Goal: Task Accomplishment & Management: Complete application form

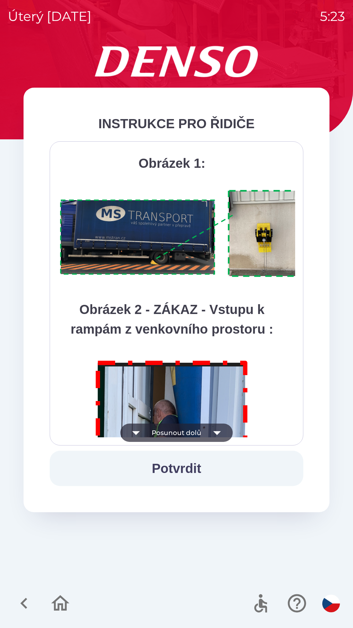
scroll to position [3674, 0]
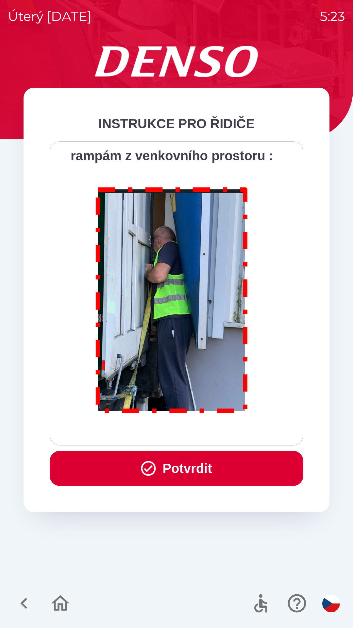
click at [174, 466] on button "Potvrdit" at bounding box center [177, 467] width 254 height 35
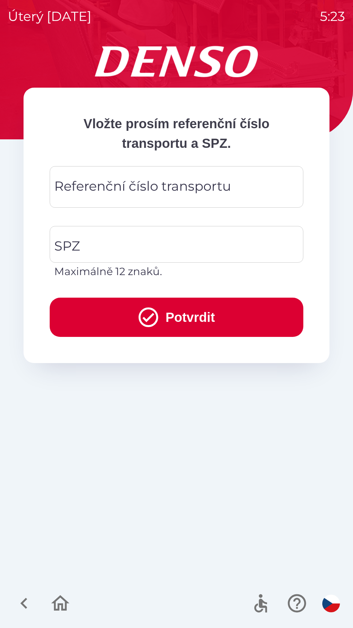
click at [99, 185] on div "Referenční číslo transportu Referenční číslo transportu" at bounding box center [177, 187] width 254 height 42
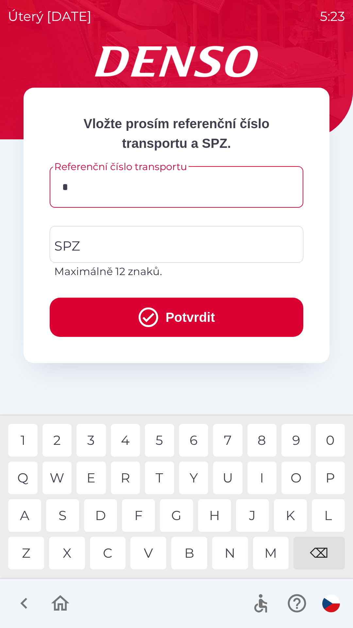
click at [281, 517] on div "K" at bounding box center [290, 515] width 33 height 33
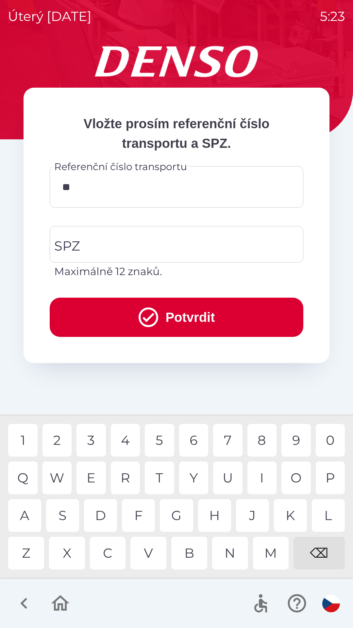
click at [323, 445] on div "0" at bounding box center [330, 440] width 29 height 33
click at [32, 441] on div "1" at bounding box center [22, 440] width 29 height 33
type input "******"
click at [86, 240] on input "SPZ" at bounding box center [172, 244] width 238 height 31
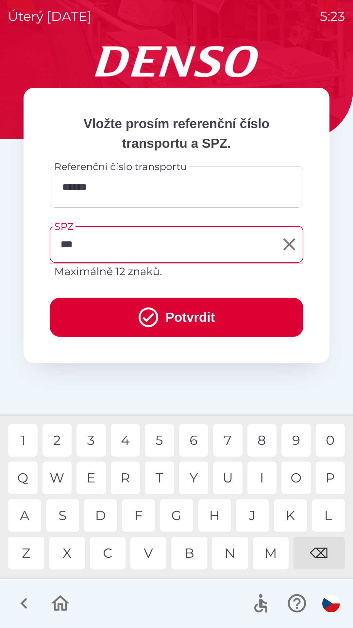
click at [271, 556] on div "M" at bounding box center [271, 552] width 36 height 33
click at [165, 436] on div "5" at bounding box center [159, 440] width 29 height 33
click at [259, 439] on div "8" at bounding box center [261, 440] width 29 height 33
type input "*******"
click at [99, 309] on button "Potvrdit" at bounding box center [177, 316] width 254 height 39
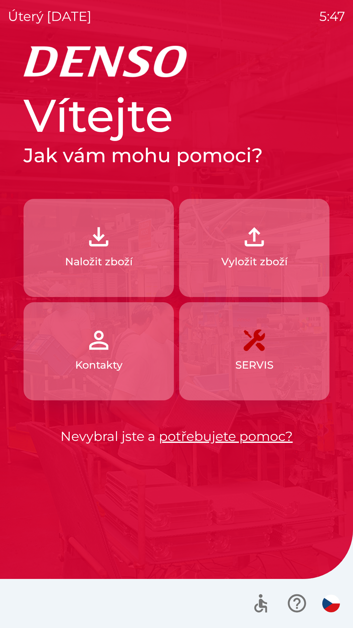
click at [254, 239] on img "button" at bounding box center [254, 236] width 29 height 29
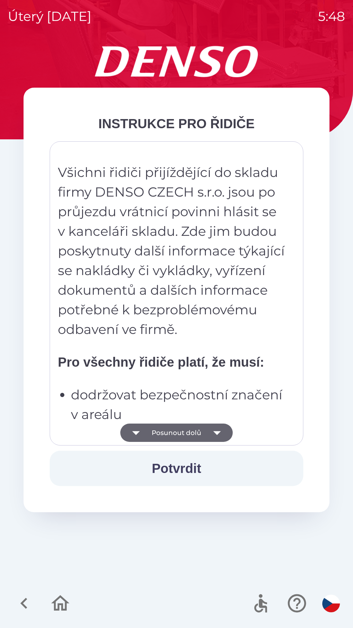
click at [178, 465] on button "Potvrdit" at bounding box center [177, 467] width 254 height 35
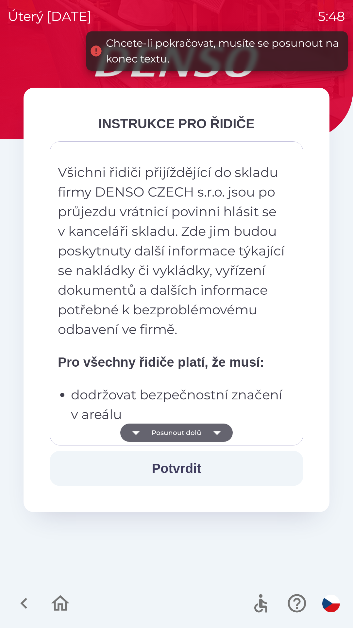
click at [223, 436] on icon "button" at bounding box center [217, 432] width 18 height 18
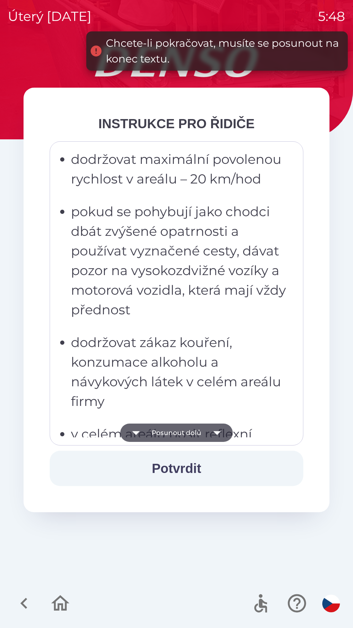
click at [216, 433] on icon "button" at bounding box center [217, 433] width 8 height 4
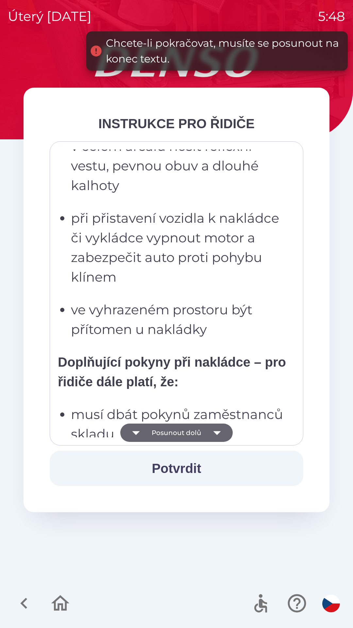
click at [216, 433] on icon "button" at bounding box center [217, 433] width 8 height 4
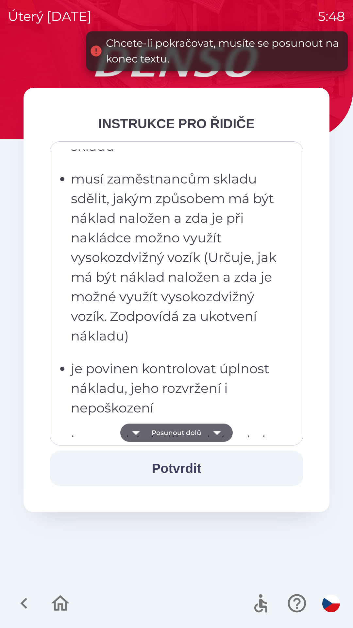
click at [218, 434] on icon "button" at bounding box center [217, 432] width 18 height 18
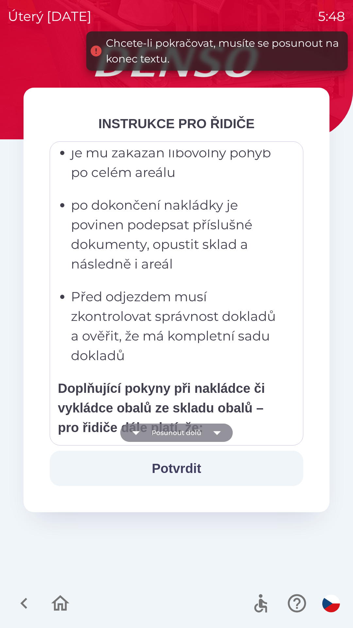
click at [215, 435] on icon "button" at bounding box center [217, 432] width 18 height 18
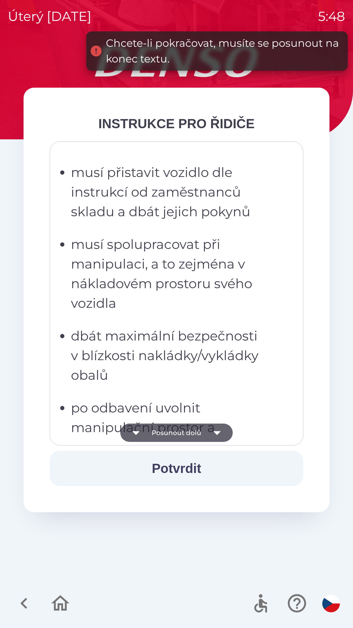
click at [217, 431] on icon "button" at bounding box center [217, 433] width 8 height 4
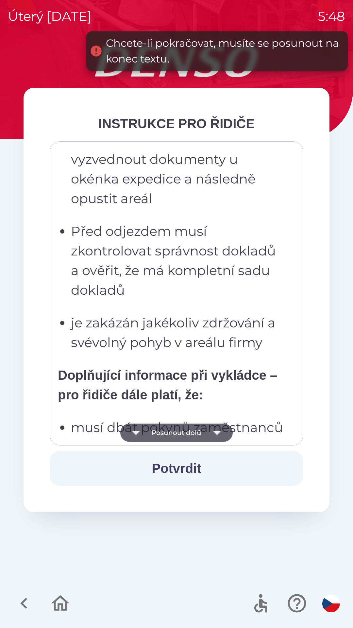
click at [217, 431] on icon "button" at bounding box center [217, 433] width 8 height 4
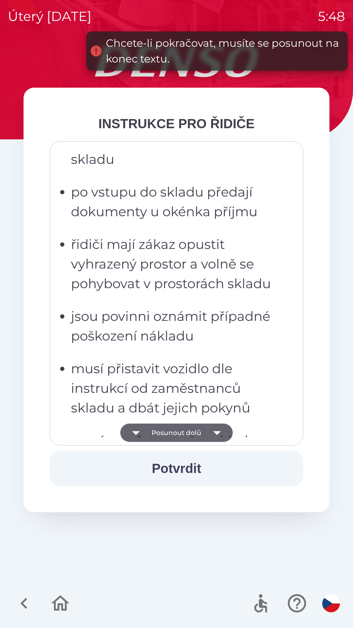
click at [217, 434] on icon "button" at bounding box center [217, 433] width 8 height 4
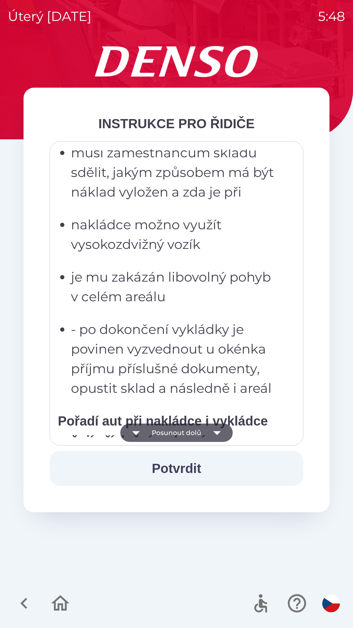
click at [218, 431] on icon "button" at bounding box center [217, 433] width 8 height 4
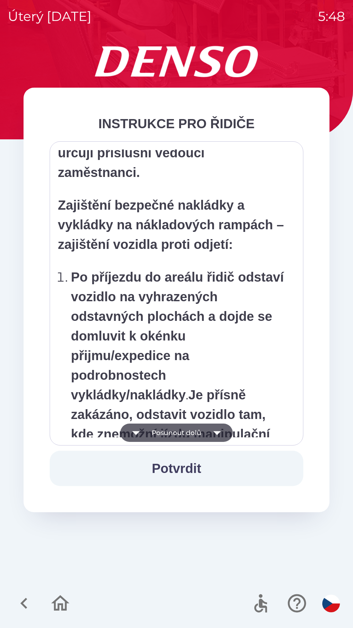
click at [220, 433] on icon "button" at bounding box center [217, 432] width 18 height 18
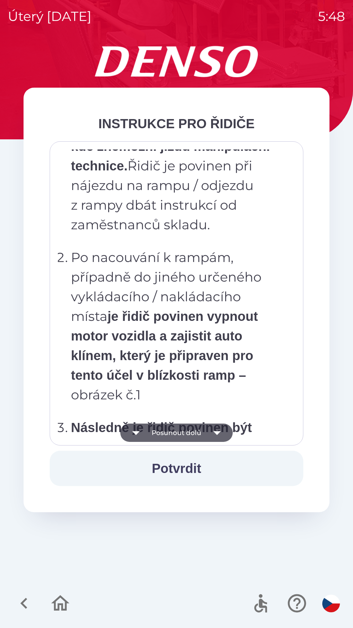
click at [220, 431] on icon "button" at bounding box center [217, 432] width 18 height 18
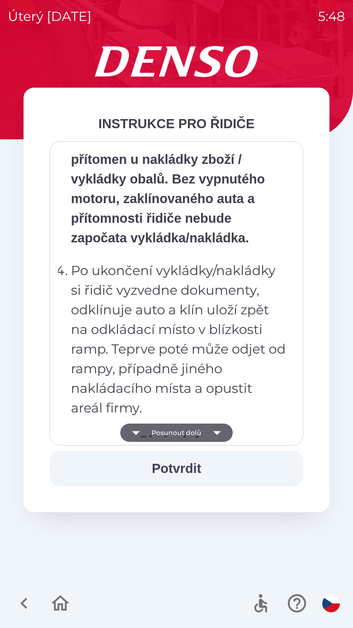
click at [220, 436] on icon "button" at bounding box center [217, 432] width 18 height 18
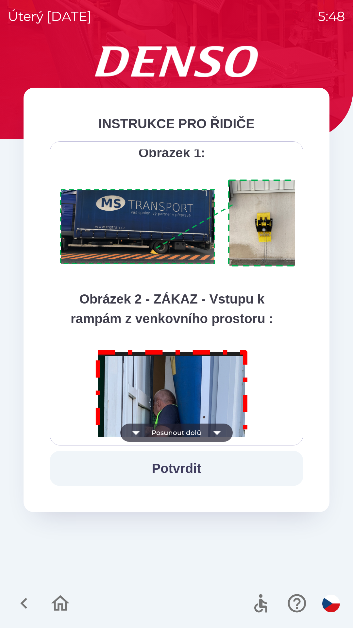
click at [221, 433] on icon "button" at bounding box center [217, 432] width 18 height 18
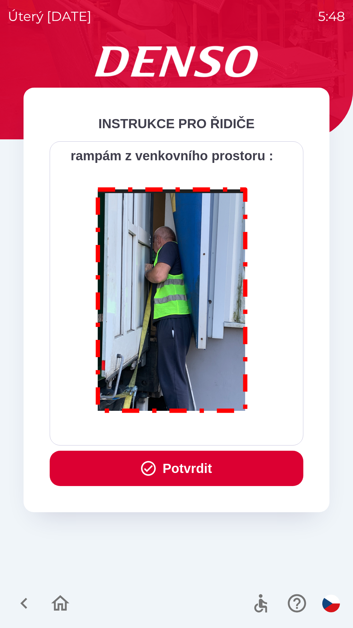
click at [196, 465] on button "Potvrdit" at bounding box center [177, 467] width 254 height 35
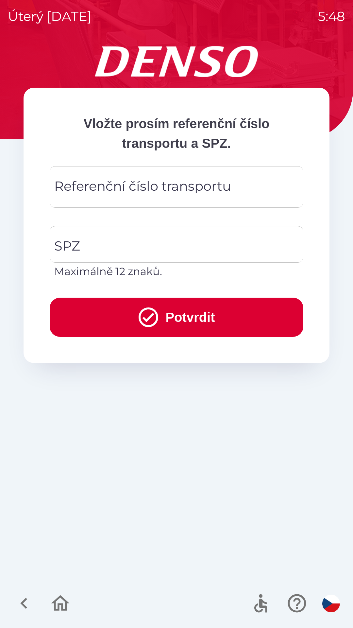
click at [73, 186] on div "Referenční číslo transportu Referenční číslo transportu" at bounding box center [177, 187] width 254 height 42
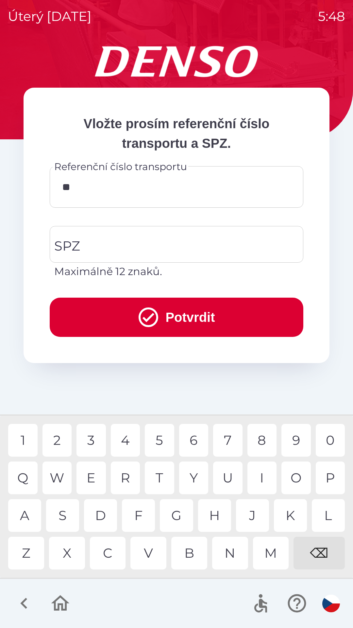
click at [30, 517] on div "A" at bounding box center [24, 515] width 33 height 33
click at [229, 484] on div "U" at bounding box center [227, 477] width 29 height 33
click at [25, 439] on div "1" at bounding box center [22, 440] width 29 height 33
type input "**********"
click at [69, 248] on div "SPZ SPZ Maximálně 12 znaků." at bounding box center [177, 252] width 254 height 53
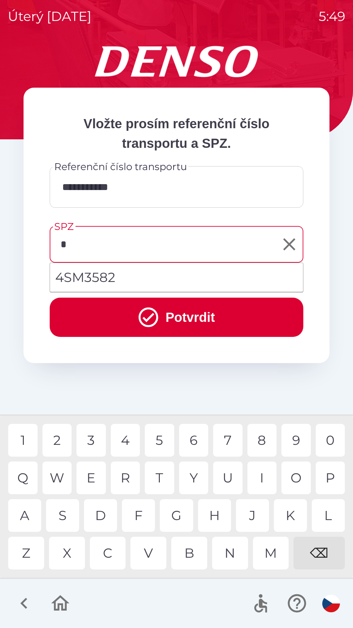
click at [93, 438] on div "3" at bounding box center [90, 440] width 29 height 33
click at [69, 517] on div "S" at bounding box center [62, 515] width 33 height 33
click at [263, 441] on div "8" at bounding box center [261, 440] width 29 height 33
type input "*******"
click at [228, 441] on div "7" at bounding box center [227, 440] width 29 height 33
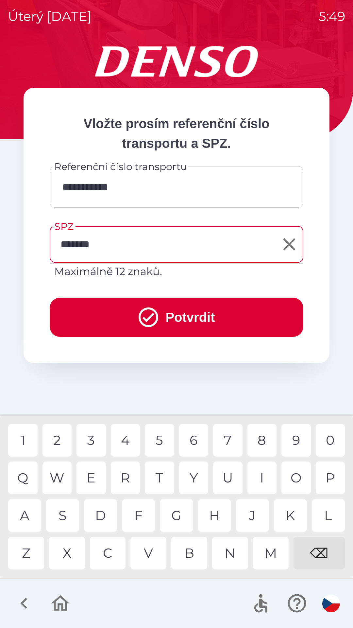
click at [196, 316] on button "Potvrdit" at bounding box center [177, 316] width 254 height 39
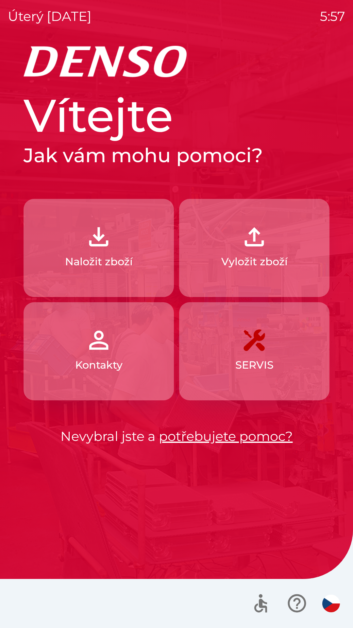
click at [53, 233] on button "Naložit zboží" at bounding box center [99, 248] width 150 height 98
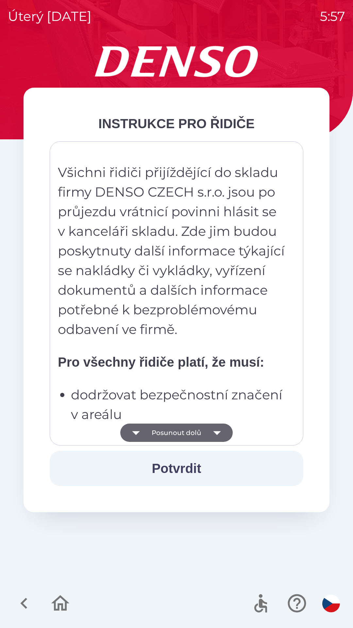
click at [187, 439] on button "Posunout dolů" at bounding box center [176, 432] width 112 height 18
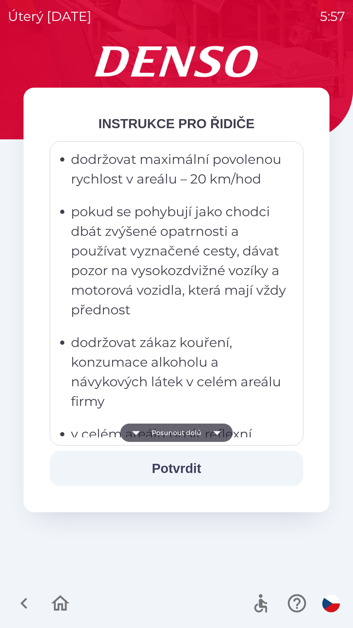
click at [188, 432] on button "Posunout dolů" at bounding box center [176, 432] width 112 height 18
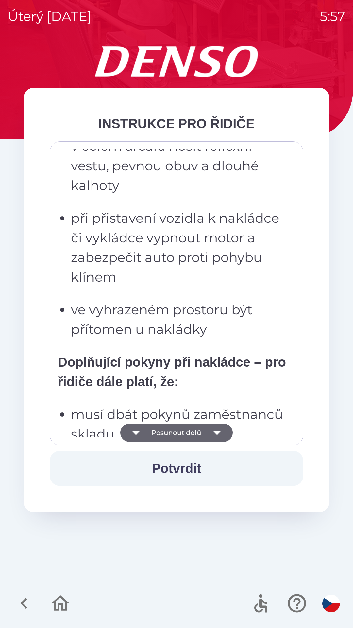
click at [195, 434] on button "Posunout dolů" at bounding box center [176, 432] width 112 height 18
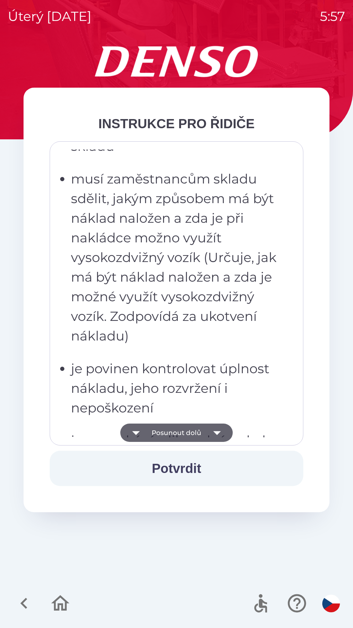
click at [195, 435] on button "Posunout dolů" at bounding box center [176, 432] width 112 height 18
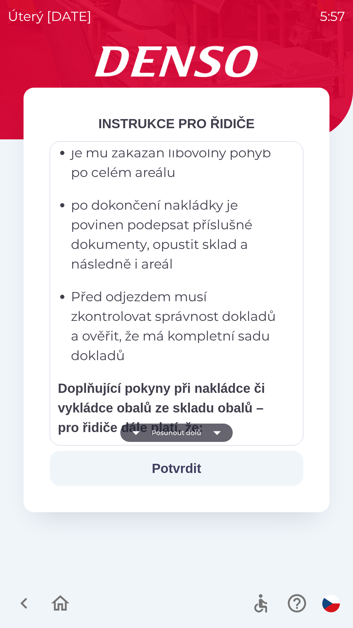
click at [197, 433] on button "Posunout dolů" at bounding box center [176, 432] width 112 height 18
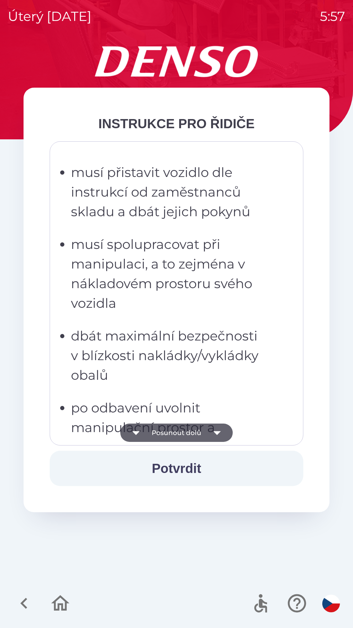
click at [194, 432] on button "Posunout dolů" at bounding box center [176, 432] width 112 height 18
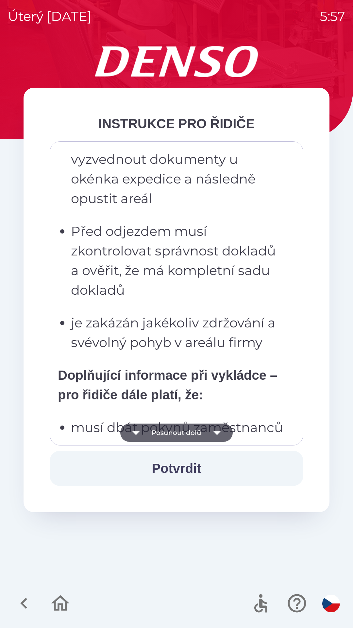
click at [194, 433] on button "Posunout dolů" at bounding box center [176, 432] width 112 height 18
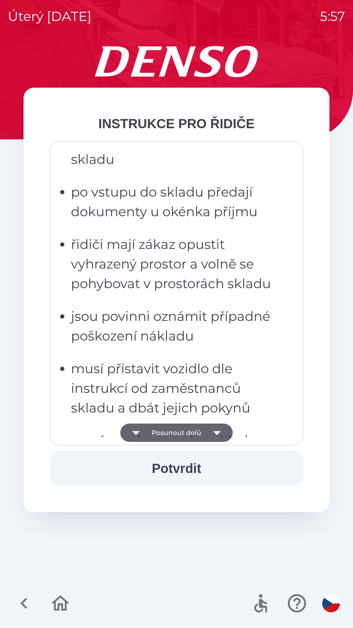
click at [196, 433] on button "Posunout dolů" at bounding box center [176, 432] width 112 height 18
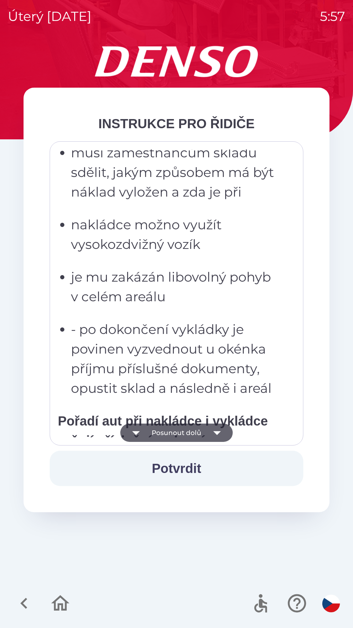
click at [197, 432] on button "Posunout dolů" at bounding box center [176, 432] width 112 height 18
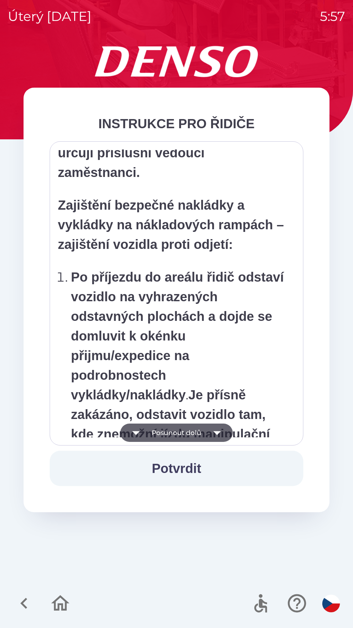
click at [197, 431] on button "Posunout dolů" at bounding box center [176, 432] width 112 height 18
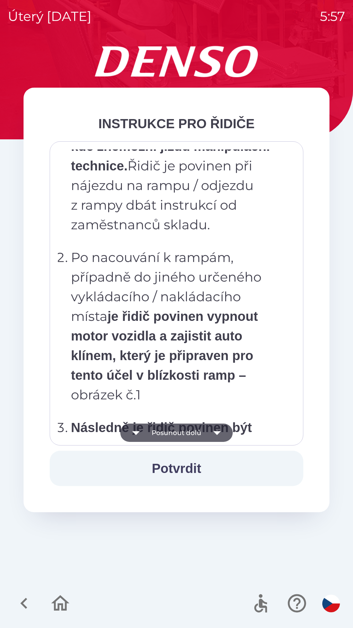
click at [197, 431] on button "Posunout dolů" at bounding box center [176, 432] width 112 height 18
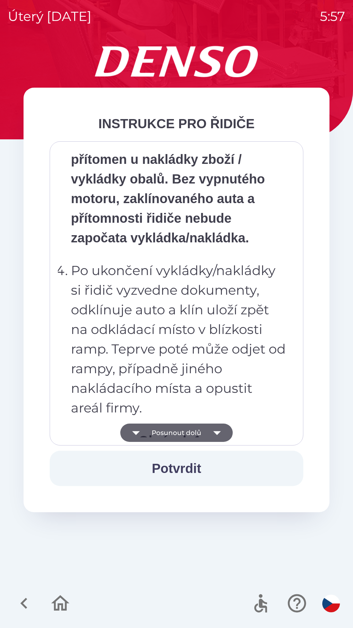
click at [197, 432] on button "Posunout dolů" at bounding box center [176, 432] width 112 height 18
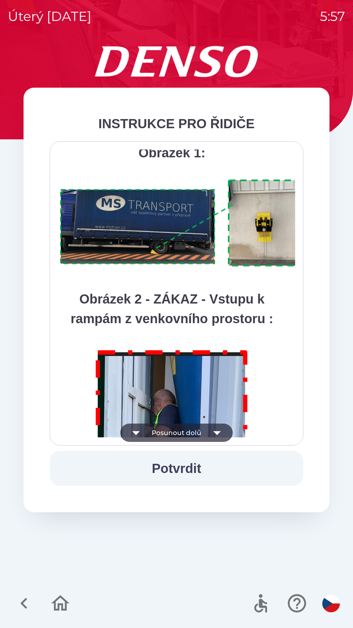
click at [197, 432] on button "Posunout dolů" at bounding box center [176, 432] width 112 height 18
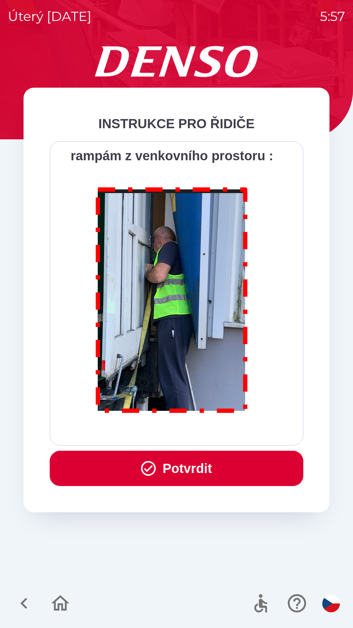
click at [195, 432] on div "Všichni řidiči přijíždějící do skladu firmy DENSO CZECH s.r.o. jsou po průjezdu…" at bounding box center [176, 293] width 237 height 288
click at [198, 431] on div "Všichni řidiči přijíždějící do skladu firmy DENSO CZECH s.r.o. jsou po průjezdu…" at bounding box center [176, 293] width 237 height 288
click at [212, 468] on button "Potvrdit" at bounding box center [177, 467] width 254 height 35
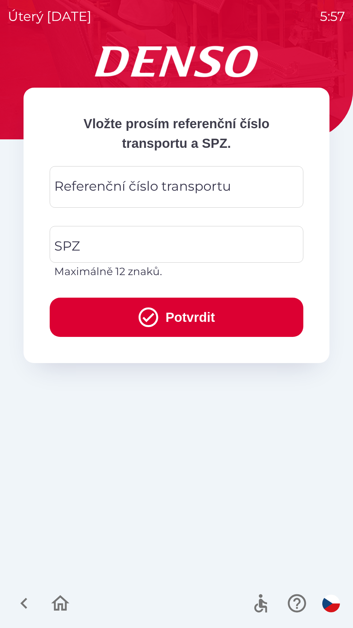
click at [112, 182] on div "Referenční číslo transportu Referenční číslo transportu" at bounding box center [177, 187] width 254 height 42
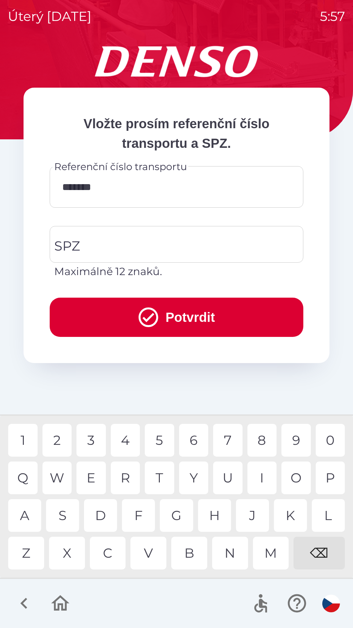
type input "********"
click at [142, 239] on input "SPZ" at bounding box center [172, 244] width 238 height 31
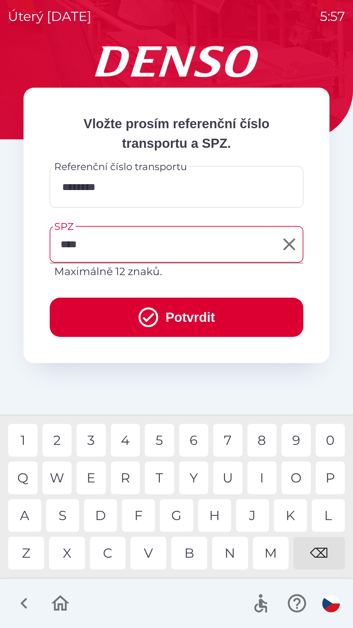
click at [157, 439] on div "5" at bounding box center [159, 440] width 29 height 33
click at [130, 441] on div "4" at bounding box center [125, 440] width 29 height 33
type input "*******"
click at [325, 439] on div "0" at bounding box center [330, 440] width 29 height 33
click at [184, 318] on button "Potvrdit" at bounding box center [177, 316] width 254 height 39
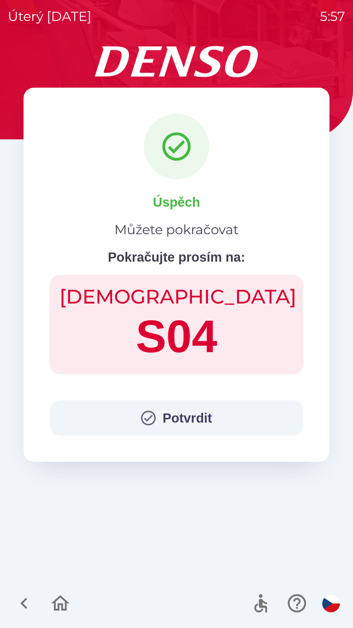
click at [179, 414] on button "Potvrdit" at bounding box center [177, 417] width 254 height 35
